Goal: Task Accomplishment & Management: Manage account settings

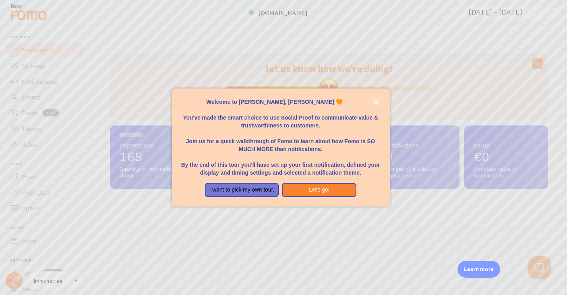
click at [377, 103] on icon "close," at bounding box center [376, 102] width 4 height 4
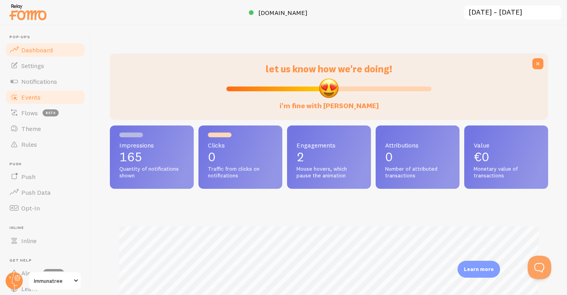
click at [46, 100] on link "Events" at bounding box center [45, 97] width 81 height 16
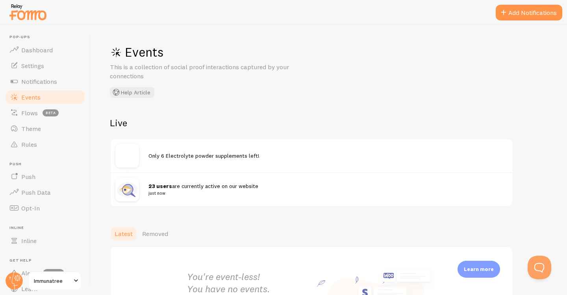
click at [146, 186] on div at bounding box center [131, 190] width 33 height 24
click at [159, 156] on span "Only 6 Electrolyte powder supplements left!" at bounding box center [203, 155] width 111 height 7
click at [200, 158] on span "Only 6 Electrolyte powder supplements left!" at bounding box center [203, 155] width 111 height 7
click at [200, 157] on span "Only 6 Electrolyte powder supplements left!" at bounding box center [203, 155] width 111 height 7
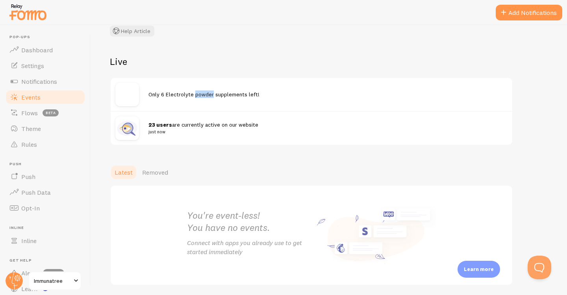
scroll to position [60, 0]
click at [48, 127] on link "Theme" at bounding box center [45, 129] width 81 height 16
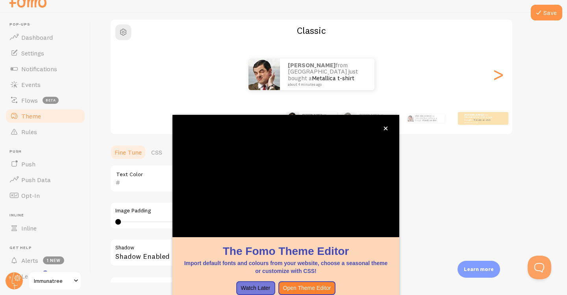
scroll to position [63, 0]
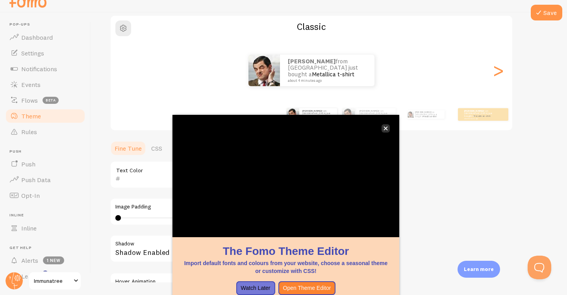
click at [386, 128] on icon "close," at bounding box center [386, 129] width 4 height 4
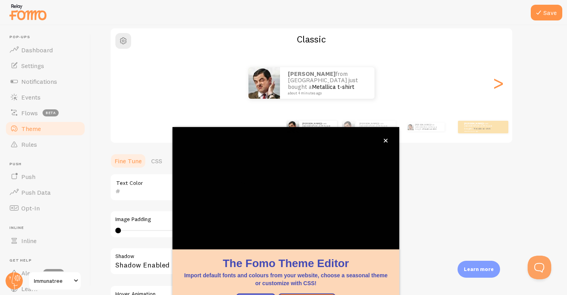
scroll to position [13, 0]
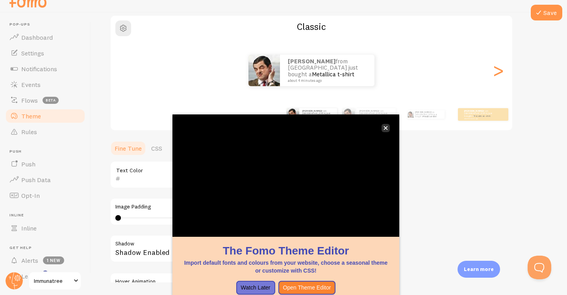
click at [384, 130] on icon "close," at bounding box center [386, 128] width 4 height 4
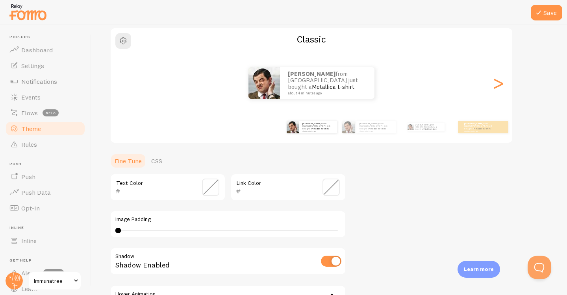
scroll to position [0, 0]
click at [27, 99] on span "Events" at bounding box center [30, 97] width 19 height 8
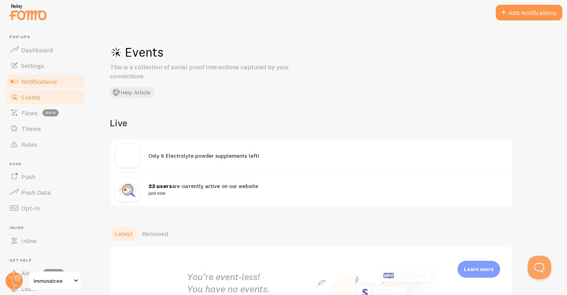
click at [24, 80] on span "Notifications" at bounding box center [39, 82] width 36 height 8
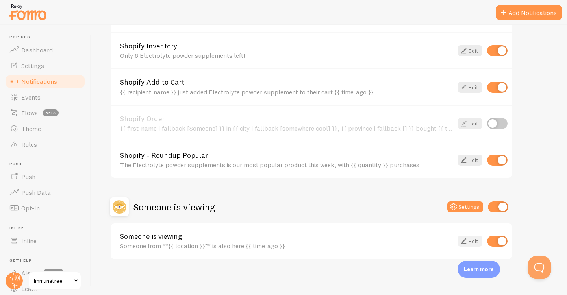
click at [472, 240] on link "Edit" at bounding box center [470, 241] width 25 height 11
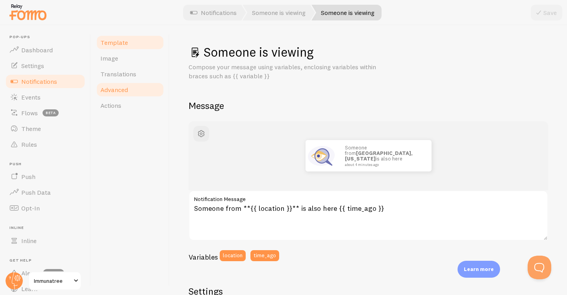
click at [138, 95] on link "Advanced" at bounding box center [130, 90] width 69 height 16
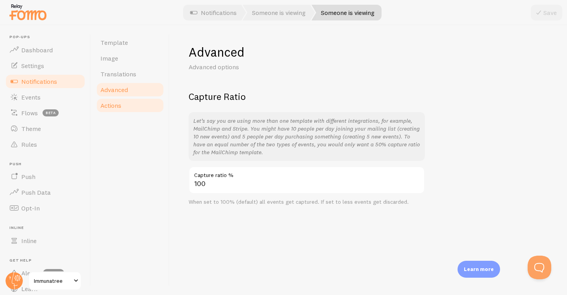
click at [140, 104] on link "Actions" at bounding box center [130, 106] width 69 height 16
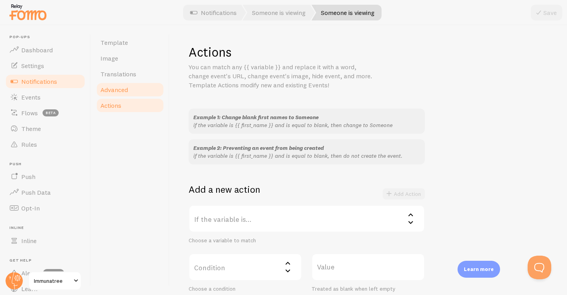
click at [149, 87] on link "Advanced" at bounding box center [130, 90] width 69 height 16
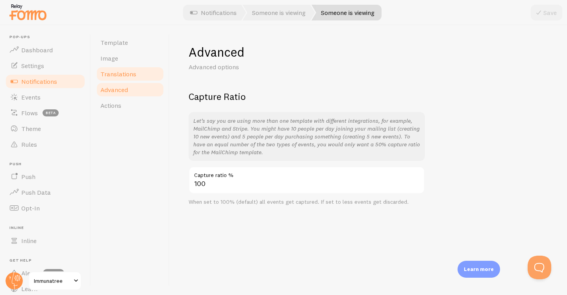
click at [138, 74] on link "Translations" at bounding box center [130, 74] width 69 height 16
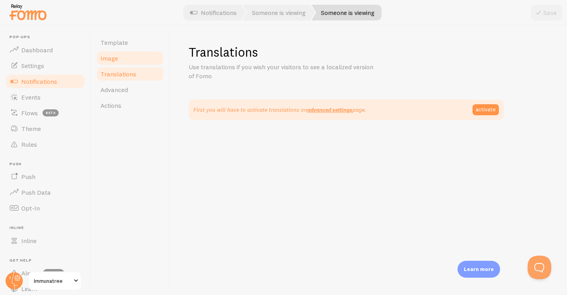
click at [132, 60] on link "Image" at bounding box center [130, 58] width 69 height 16
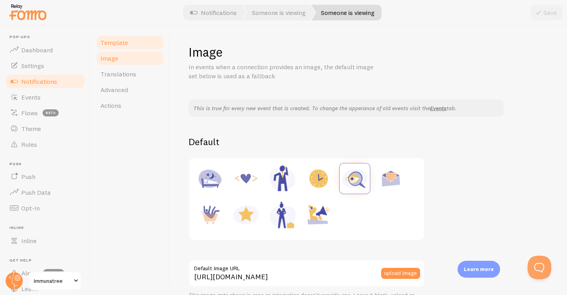
click at [144, 44] on link "Template" at bounding box center [130, 43] width 69 height 16
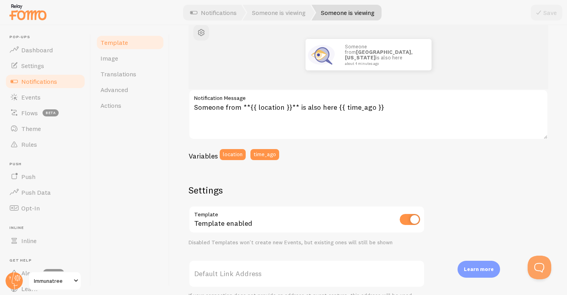
scroll to position [104, 0]
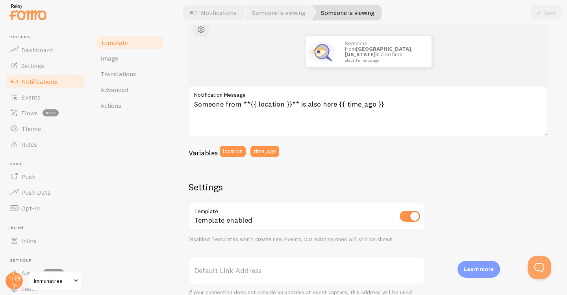
click at [67, 83] on link "Notifications" at bounding box center [45, 82] width 81 height 16
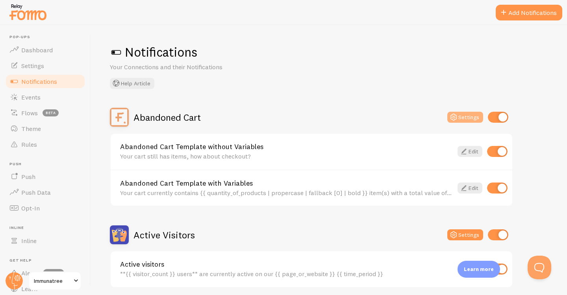
click at [457, 116] on icon at bounding box center [453, 117] width 9 height 9
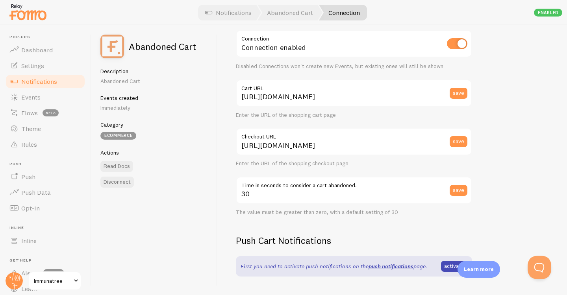
scroll to position [37, 0]
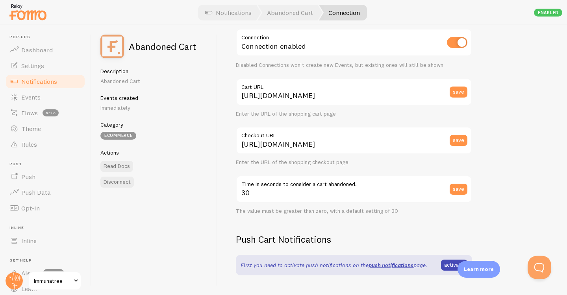
click at [44, 81] on span "Notifications" at bounding box center [39, 82] width 36 height 8
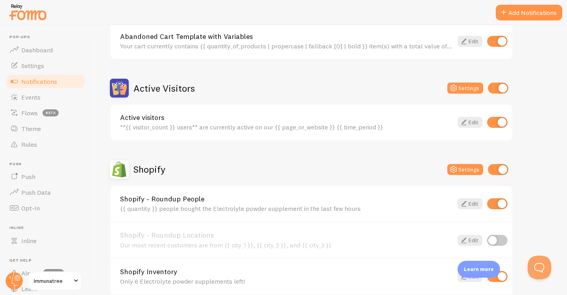
scroll to position [174, 0]
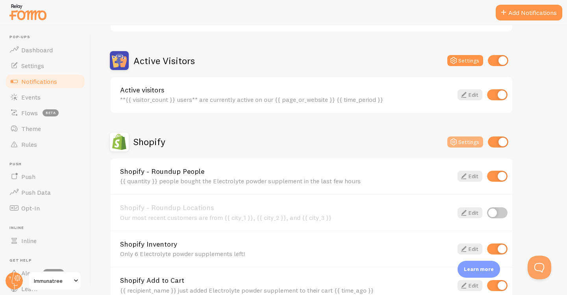
click at [462, 141] on button "Settings" at bounding box center [465, 142] width 36 height 11
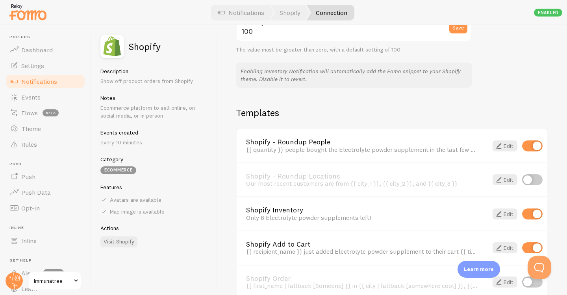
scroll to position [495, 0]
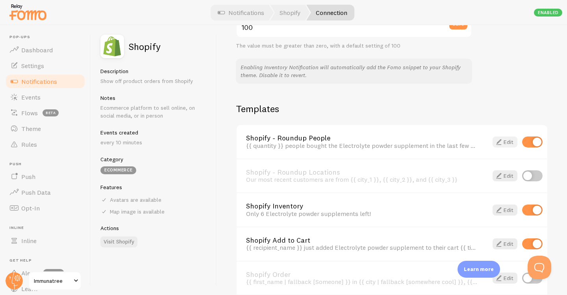
click at [502, 139] on span at bounding box center [498, 141] width 9 height 9
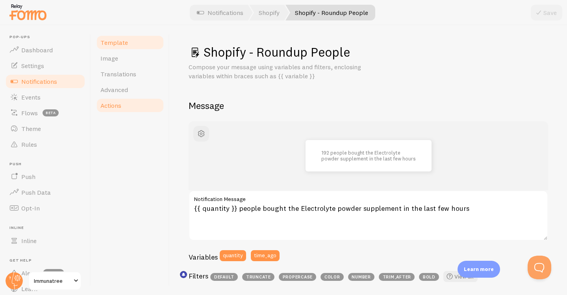
click at [143, 106] on link "Actions" at bounding box center [130, 106] width 69 height 16
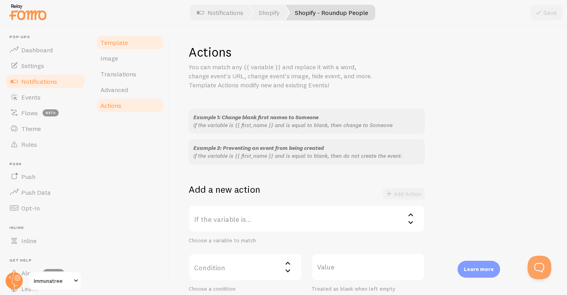
click at [126, 39] on span "Template" at bounding box center [114, 43] width 28 height 8
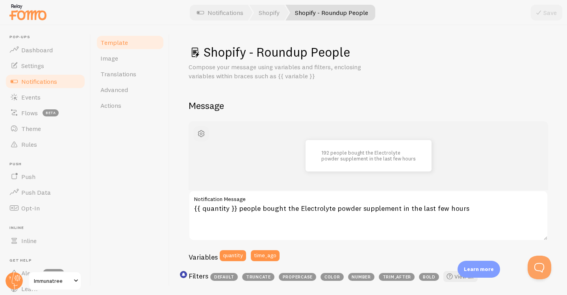
click at [204, 132] on span "button" at bounding box center [200, 133] width 9 height 9
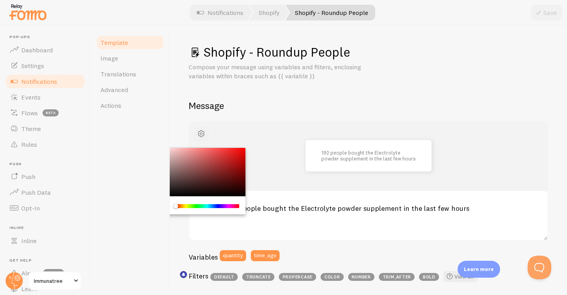
click at [202, 130] on span "button" at bounding box center [200, 133] width 9 height 9
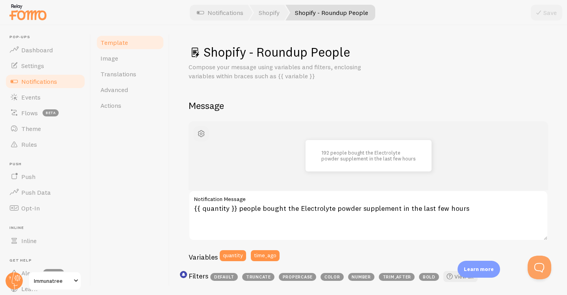
click at [202, 130] on span "button" at bounding box center [200, 133] width 9 height 9
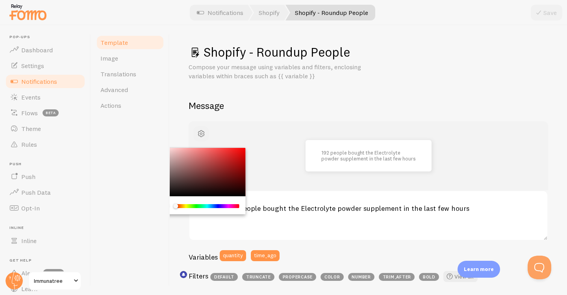
click at [202, 130] on span "button" at bounding box center [200, 133] width 9 height 9
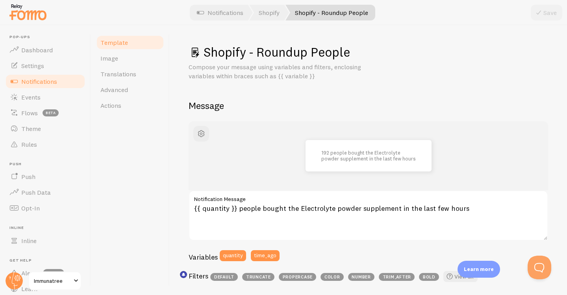
click at [67, 81] on link "Notifications" at bounding box center [45, 82] width 81 height 16
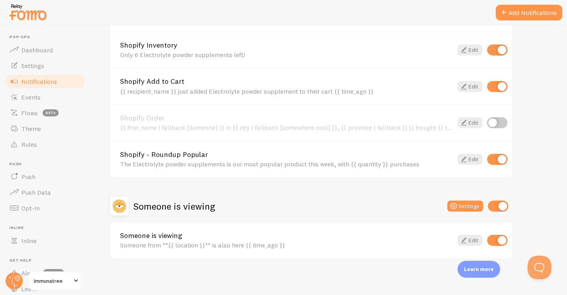
scroll to position [373, 0]
click at [460, 204] on button "Settings" at bounding box center [465, 207] width 36 height 11
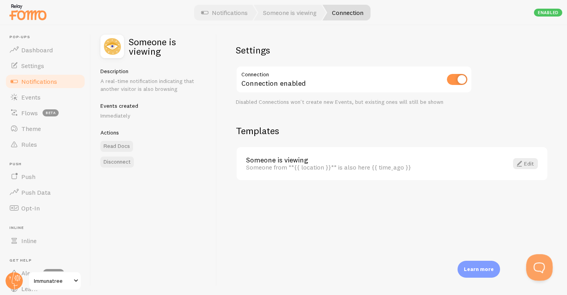
click at [539, 268] on button "Open Beacon popover" at bounding box center [538, 266] width 24 height 24
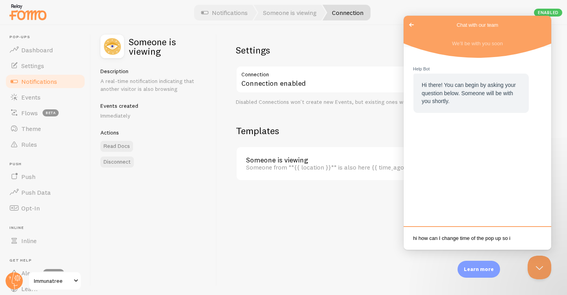
scroll to position [1, 0]
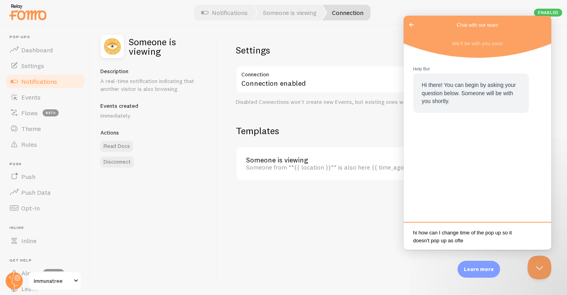
type textarea "hi how can I change time of the pop up so it doesn't pop up as often"
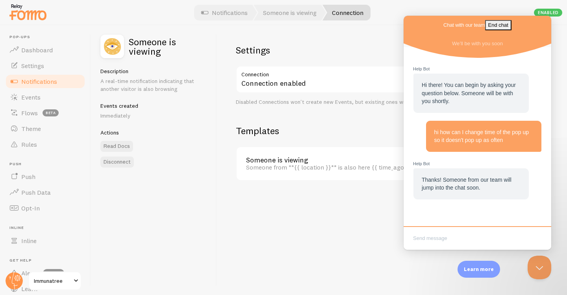
scroll to position [20, 0]
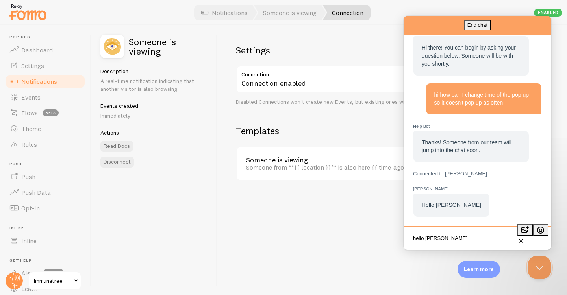
type textarea "hello [PERSON_NAME]"
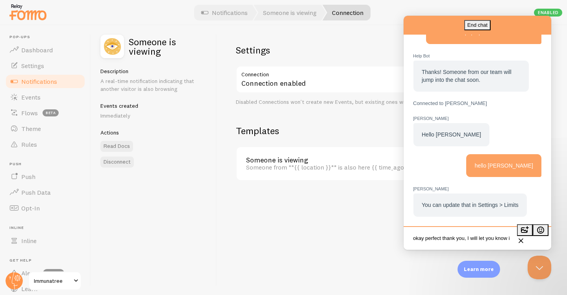
scroll to position [1, 0]
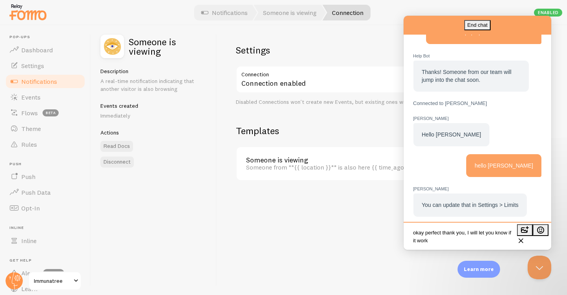
type textarea "okay perfect thank you, I will let you know if it works"
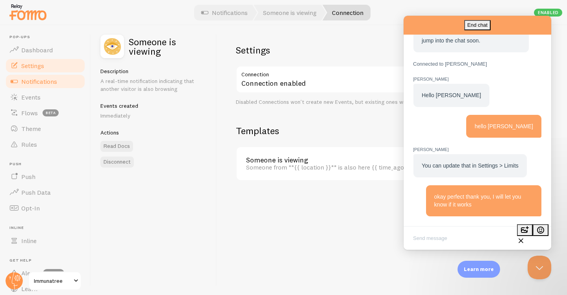
click at [52, 64] on link "Settings" at bounding box center [45, 66] width 81 height 16
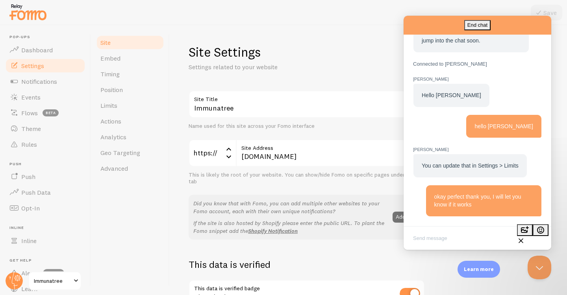
scroll to position [187, 0]
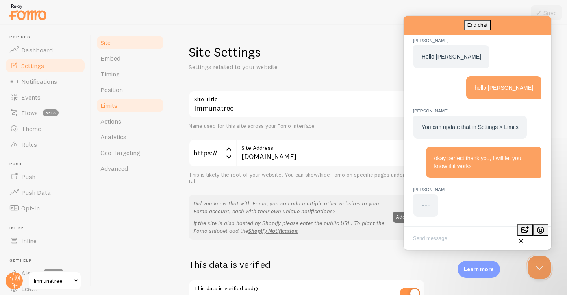
click at [109, 103] on span "Limits" at bounding box center [108, 106] width 17 height 8
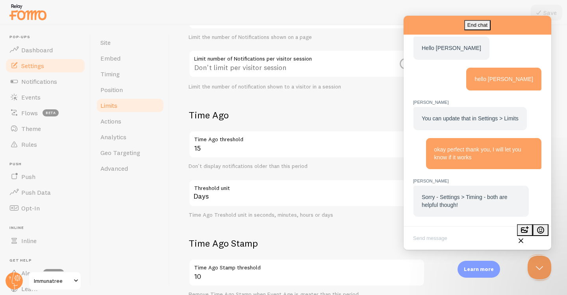
scroll to position [196, 0]
click at [418, 238] on textarea "Write chat message" at bounding box center [477, 239] width 145 height 19
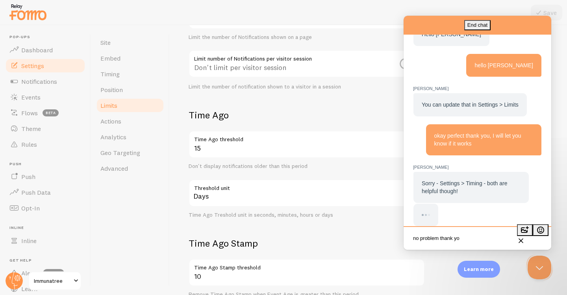
type textarea "no problem thank you"
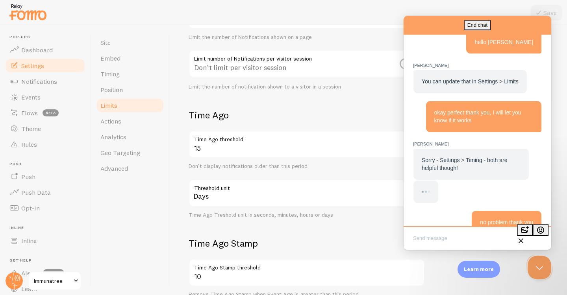
scroll to position [250, 0]
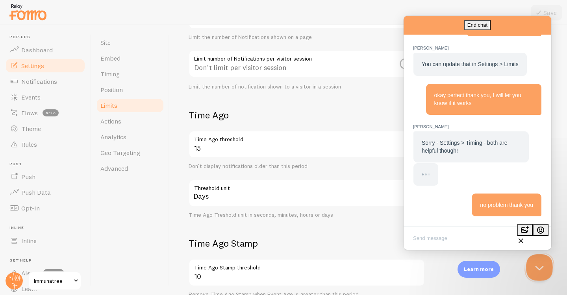
click at [538, 265] on button "Close Beacon popover" at bounding box center [538, 266] width 24 height 24
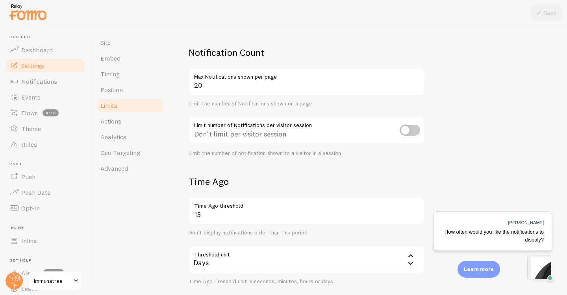
scroll to position [33, 0]
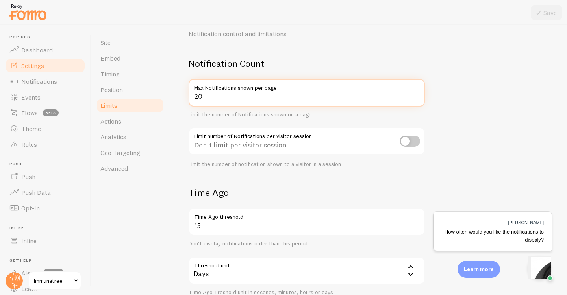
click at [328, 96] on input "20" at bounding box center [307, 93] width 236 height 28
type input "2"
type input "5"
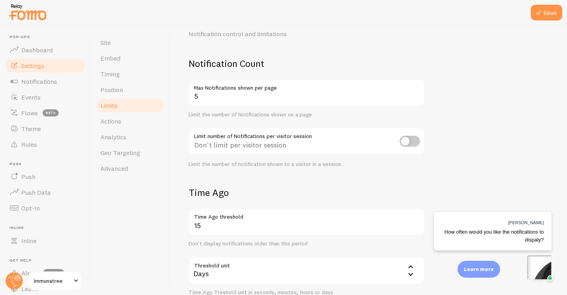
click at [407, 138] on input "checkbox" at bounding box center [410, 141] width 20 height 11
checkbox input "true"
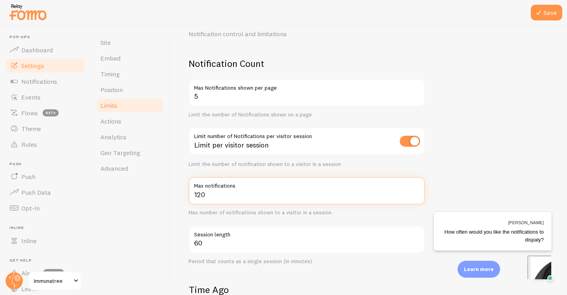
click at [274, 198] on input "120" at bounding box center [307, 191] width 236 height 28
type input "1"
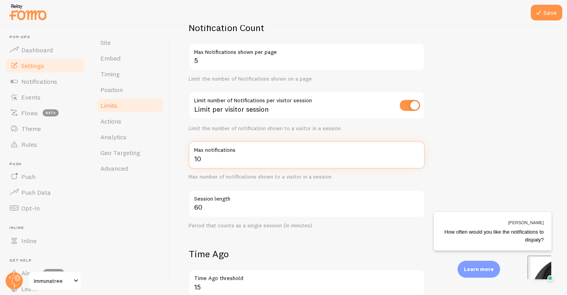
scroll to position [69, 0]
type input "10"
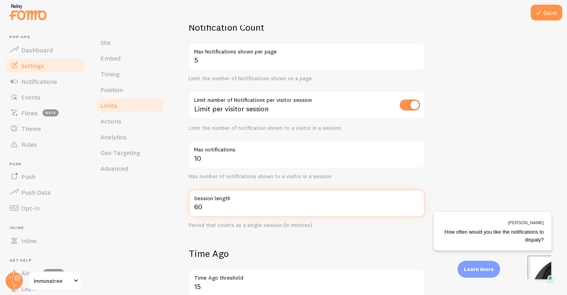
click at [223, 211] on input "60" at bounding box center [307, 204] width 236 height 28
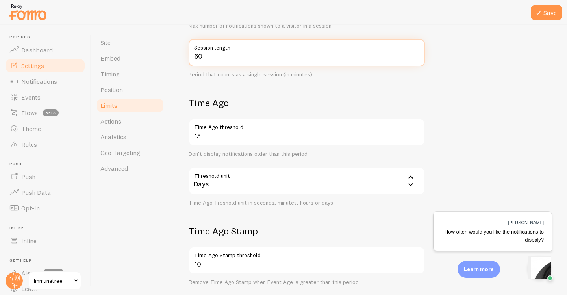
scroll to position [221, 0]
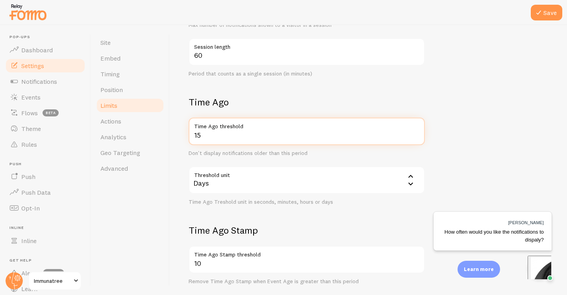
click at [237, 138] on input "15" at bounding box center [307, 132] width 236 height 28
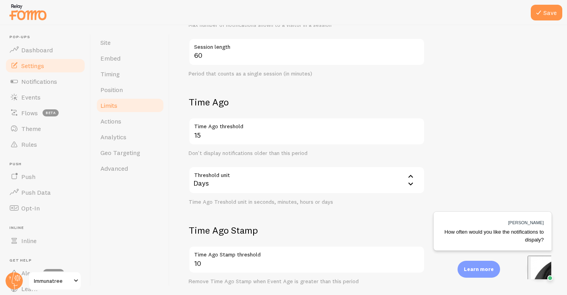
click at [239, 158] on div "15 Time Ago threshold Don't display notifications older than this period Thresh…" at bounding box center [307, 162] width 236 height 88
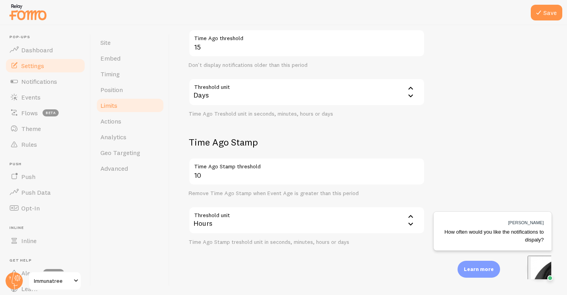
scroll to position [309, 0]
click at [539, 8] on icon at bounding box center [538, 12] width 9 height 9
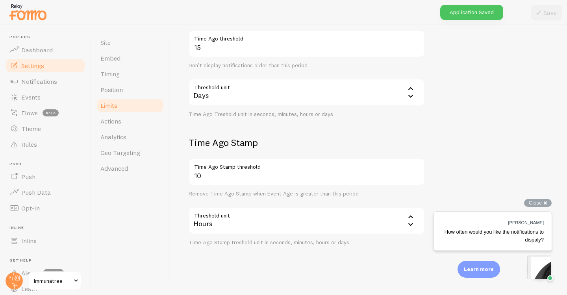
click at [488, 239] on div "How often would you like the notifications to dispaly?" at bounding box center [492, 235] width 102 height 15
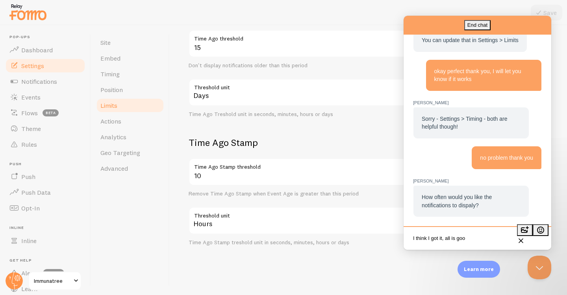
type textarea "I think I got it, all is good"
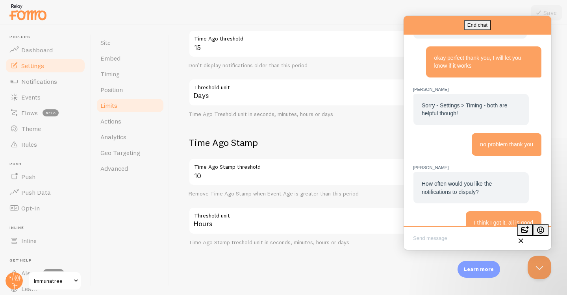
scroll to position [305, 0]
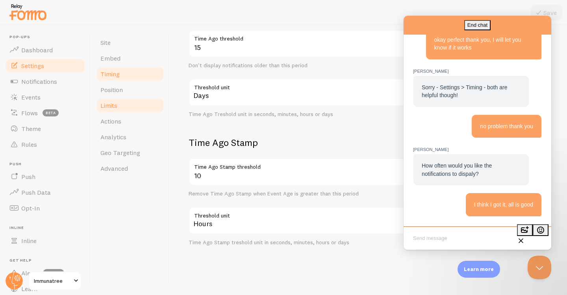
click at [124, 73] on link "Timing" at bounding box center [130, 74] width 69 height 16
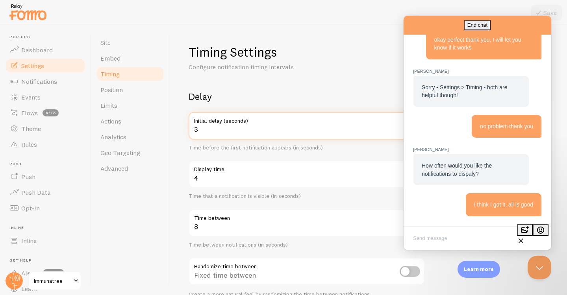
click at [214, 132] on input "3" at bounding box center [307, 126] width 236 height 28
type input "10"
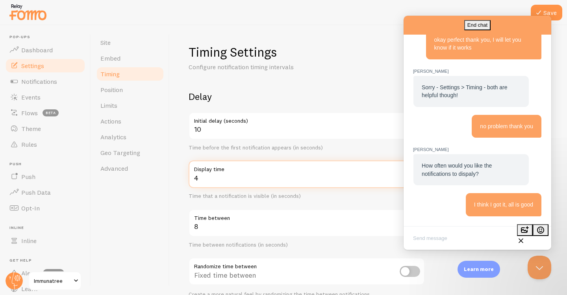
click at [211, 177] on input "4" at bounding box center [307, 175] width 236 height 28
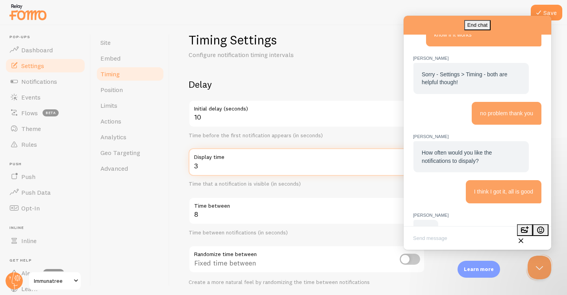
scroll to position [343, 0]
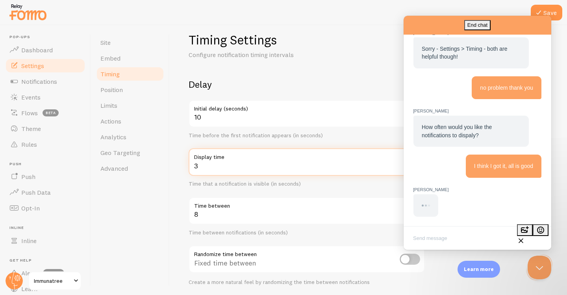
type input "3"
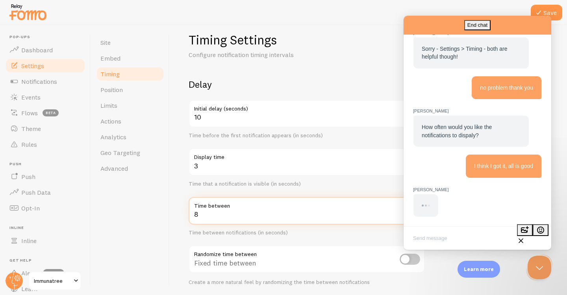
click at [215, 215] on input "8" at bounding box center [307, 211] width 236 height 28
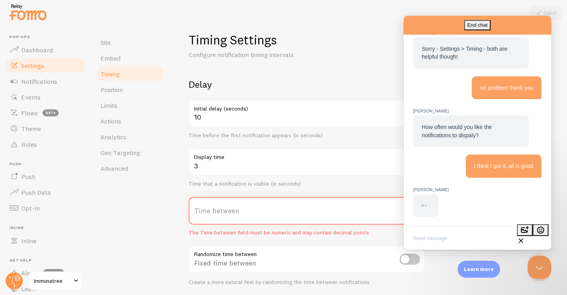
type input "1"
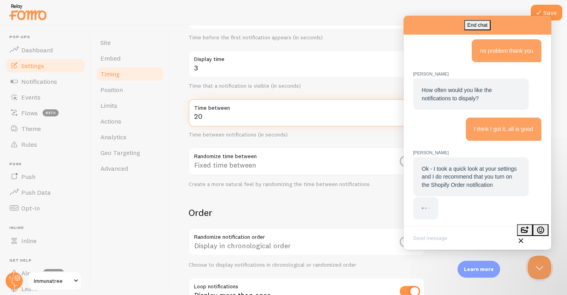
scroll to position [391, 0]
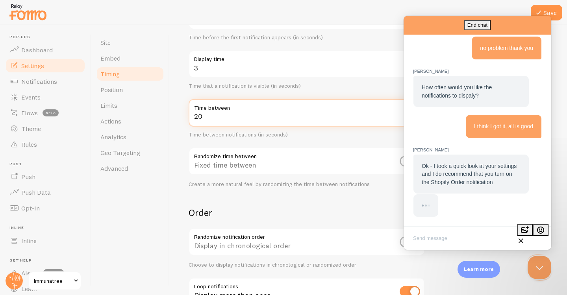
type input "20"
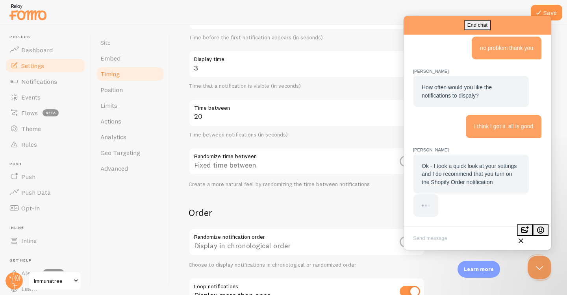
click at [428, 237] on textarea "Write chat message" at bounding box center [477, 239] width 145 height 19
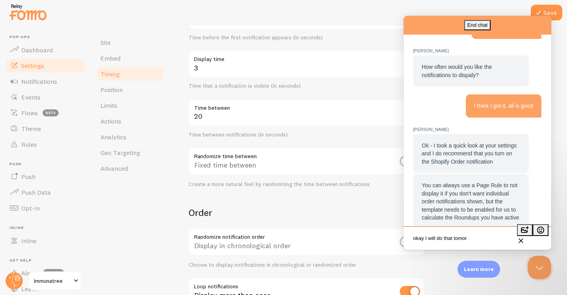
scroll to position [430, 0]
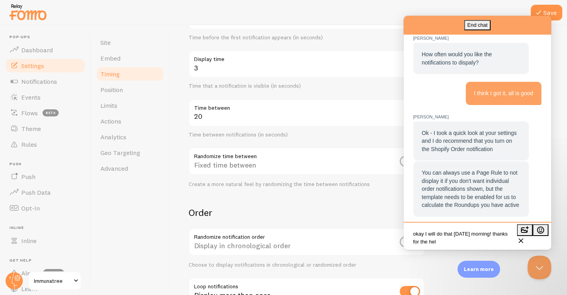
type textarea "okay I will do that [DATE] morning! thanks for the help"
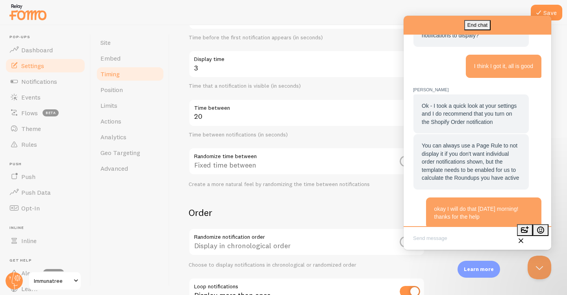
click at [298, 166] on div "Fixed time between" at bounding box center [307, 162] width 236 height 29
click at [532, 271] on button "Close Beacon popover" at bounding box center [538, 266] width 24 height 24
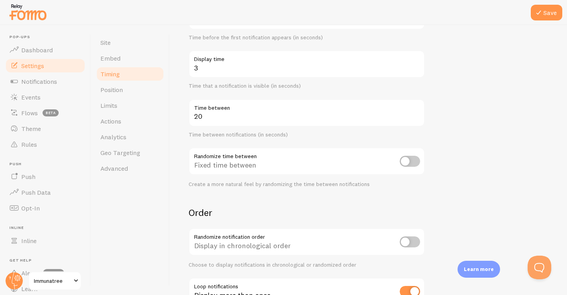
click at [413, 162] on input "checkbox" at bounding box center [410, 161] width 20 height 11
click at [412, 162] on input "checkbox" at bounding box center [410, 161] width 20 height 11
checkbox input "true"
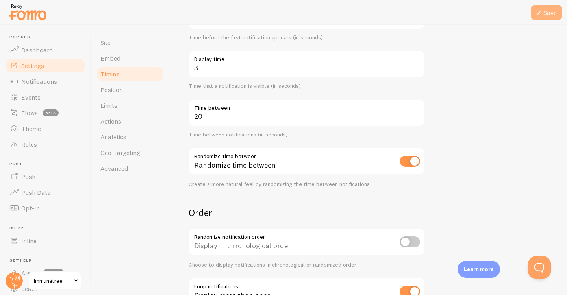
click at [545, 7] on button "Save" at bounding box center [547, 13] width 32 height 16
